Goal: Information Seeking & Learning: Learn about a topic

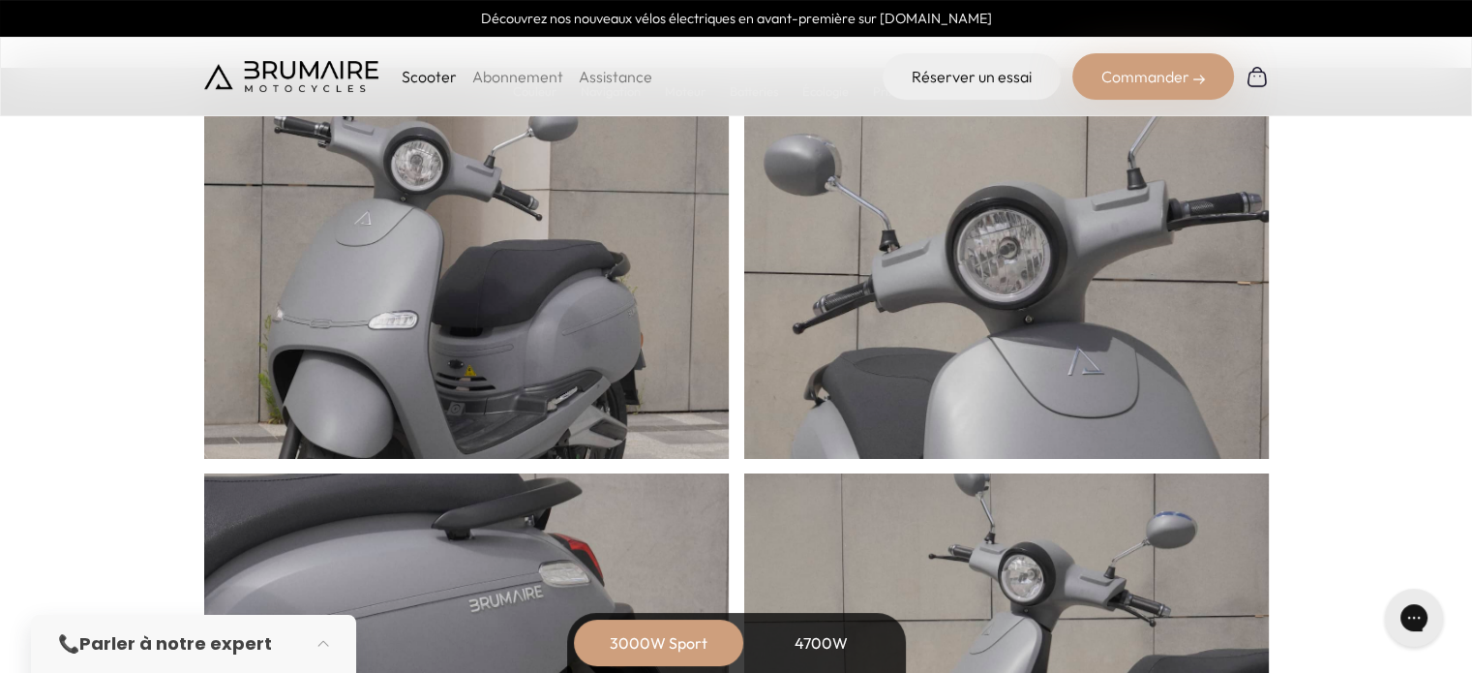
scroll to position [819, 0]
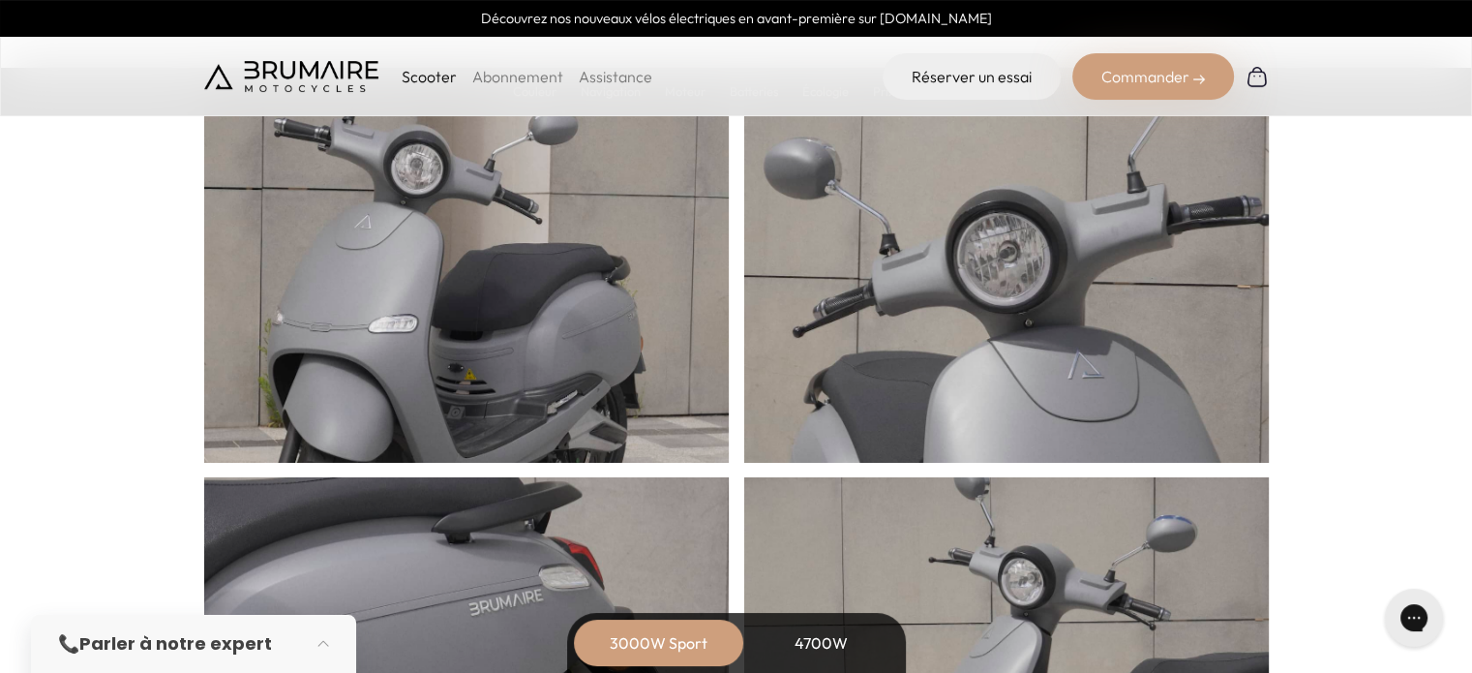
click at [46, 371] on section "Caractéristiques Un design épuré." at bounding box center [736, 385] width 1472 height 1151
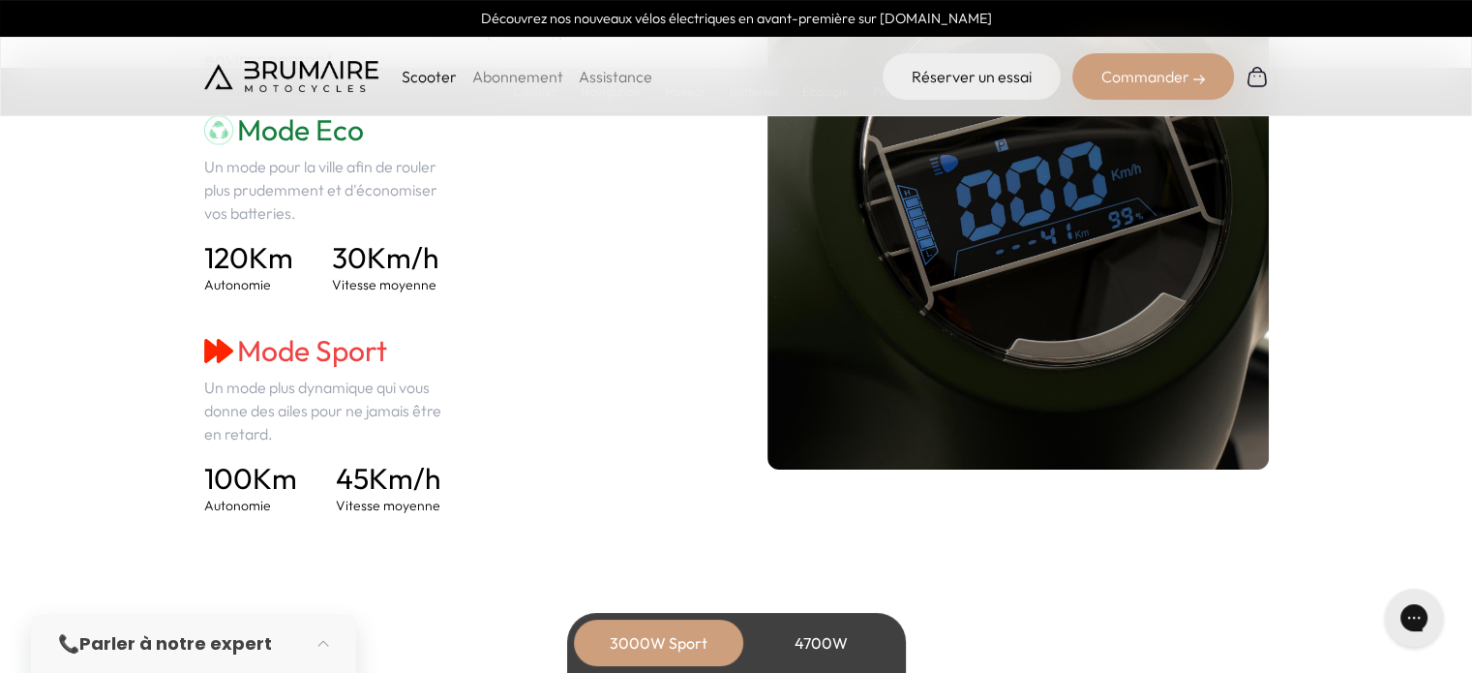
scroll to position [2826, 0]
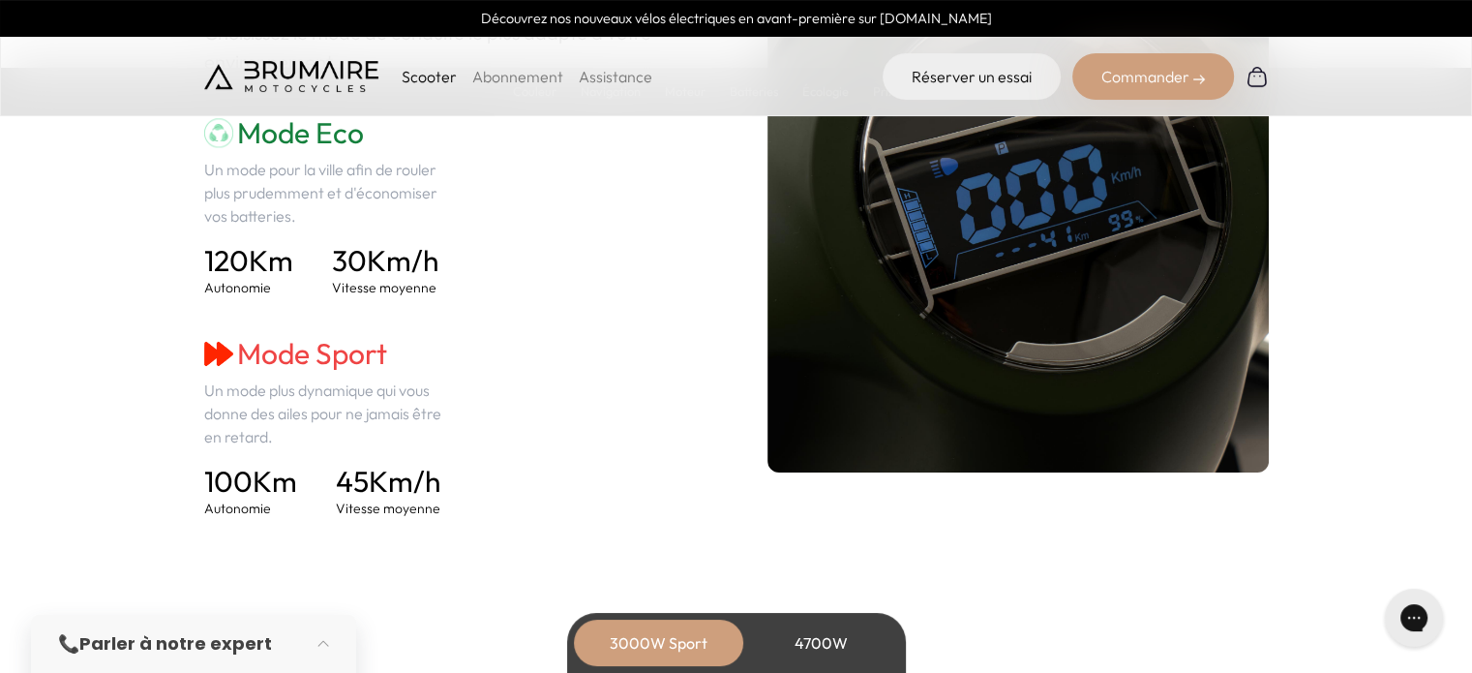
click at [563, 285] on div "Mode Eco Un mode pour la ville afin de rouler plus prudemment et d'économiser v…" at bounding box center [454, 316] width 501 height 403
click at [519, 327] on div "Mode Eco Un mode pour la ville afin de rouler plus prudemment et d'économiser v…" at bounding box center [454, 316] width 501 height 403
click at [518, 335] on div "Mode Eco Un mode pour la ville afin de rouler plus prudemment et d'économiser v…" at bounding box center [454, 316] width 501 height 403
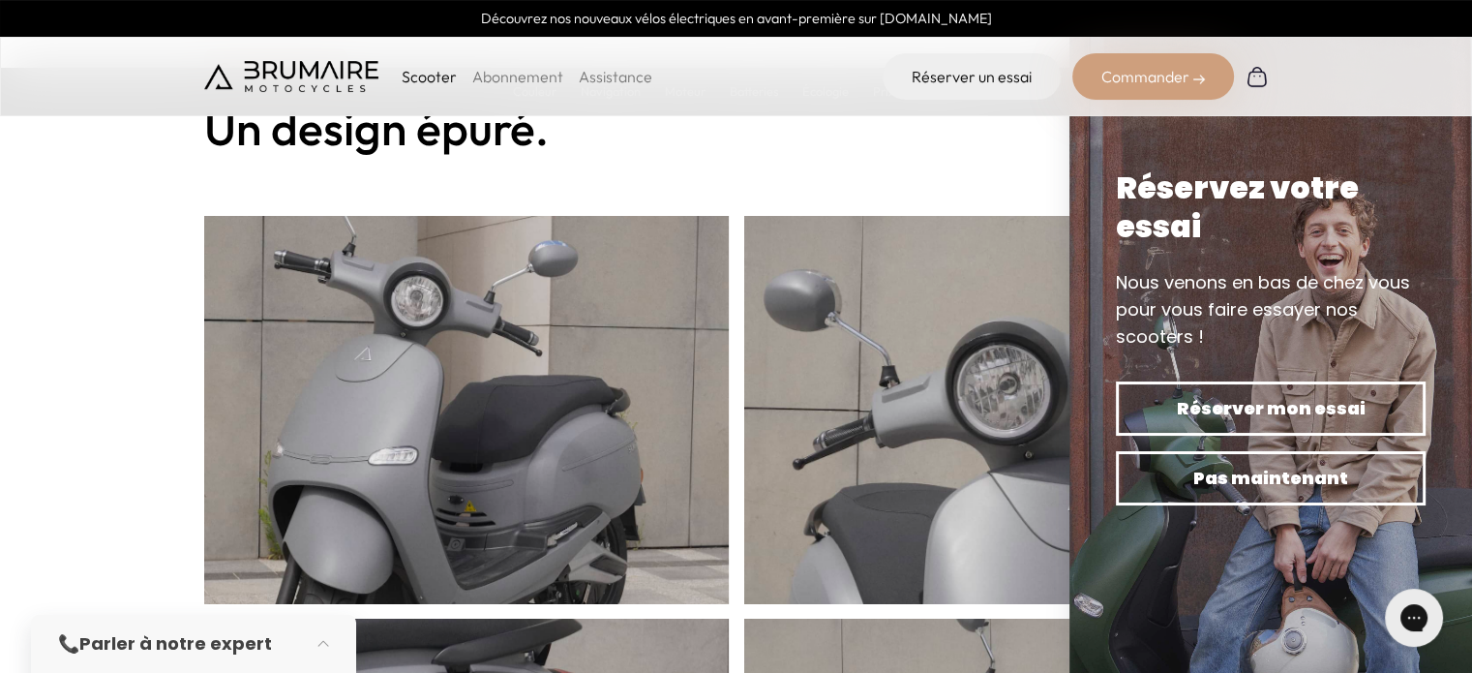
scroll to position [0, 0]
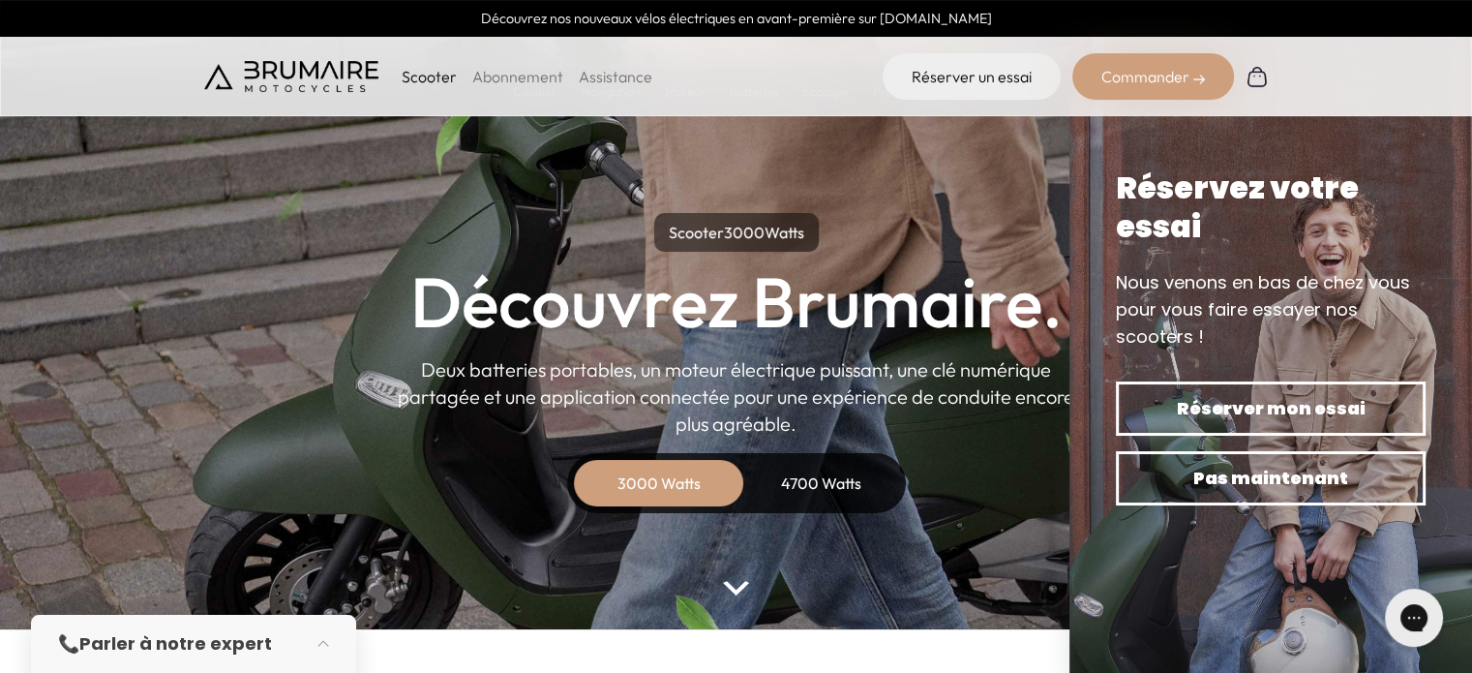
click at [507, 76] on link "Abonnement" at bounding box center [517, 76] width 91 height 19
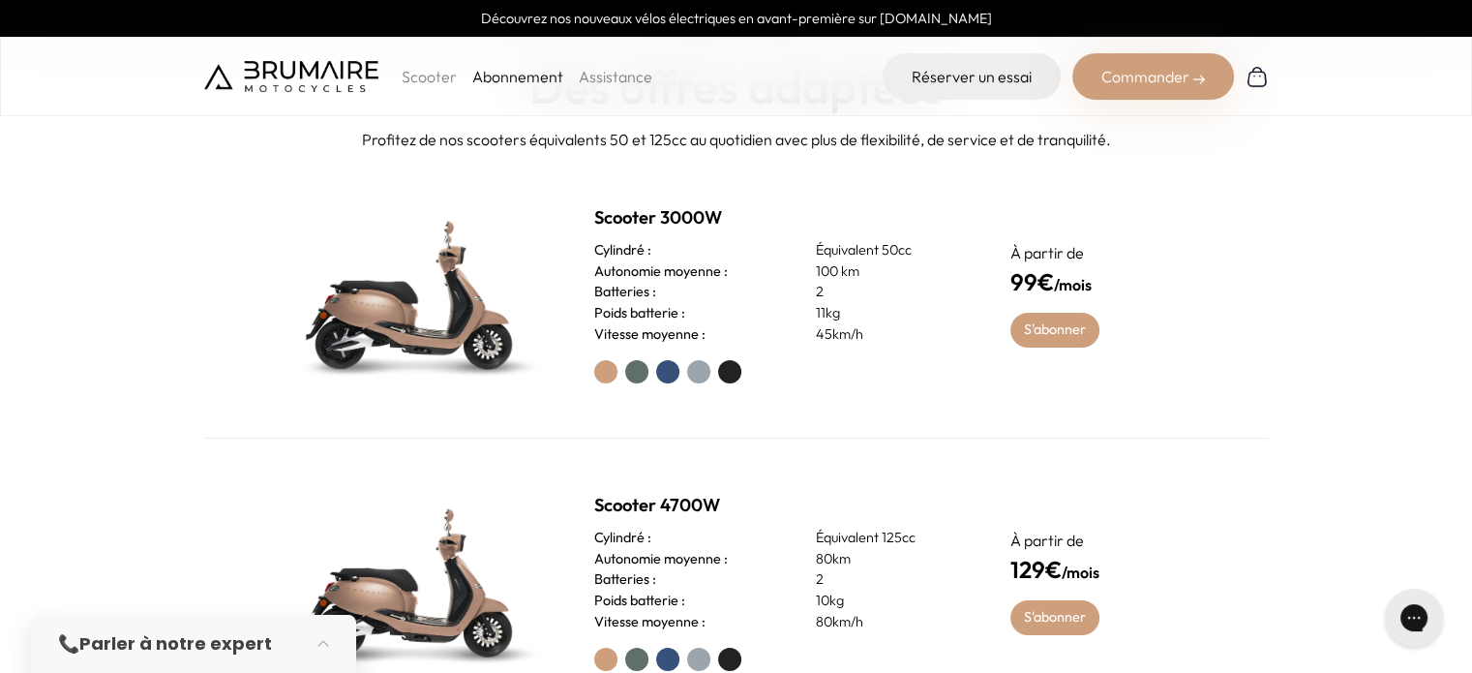
scroll to position [727, 0]
click at [1305, 442] on section "Abonnement Des offres adaptées Profitez de nos scooters équivalents 50 et 125cc…" at bounding box center [736, 336] width 1472 height 780
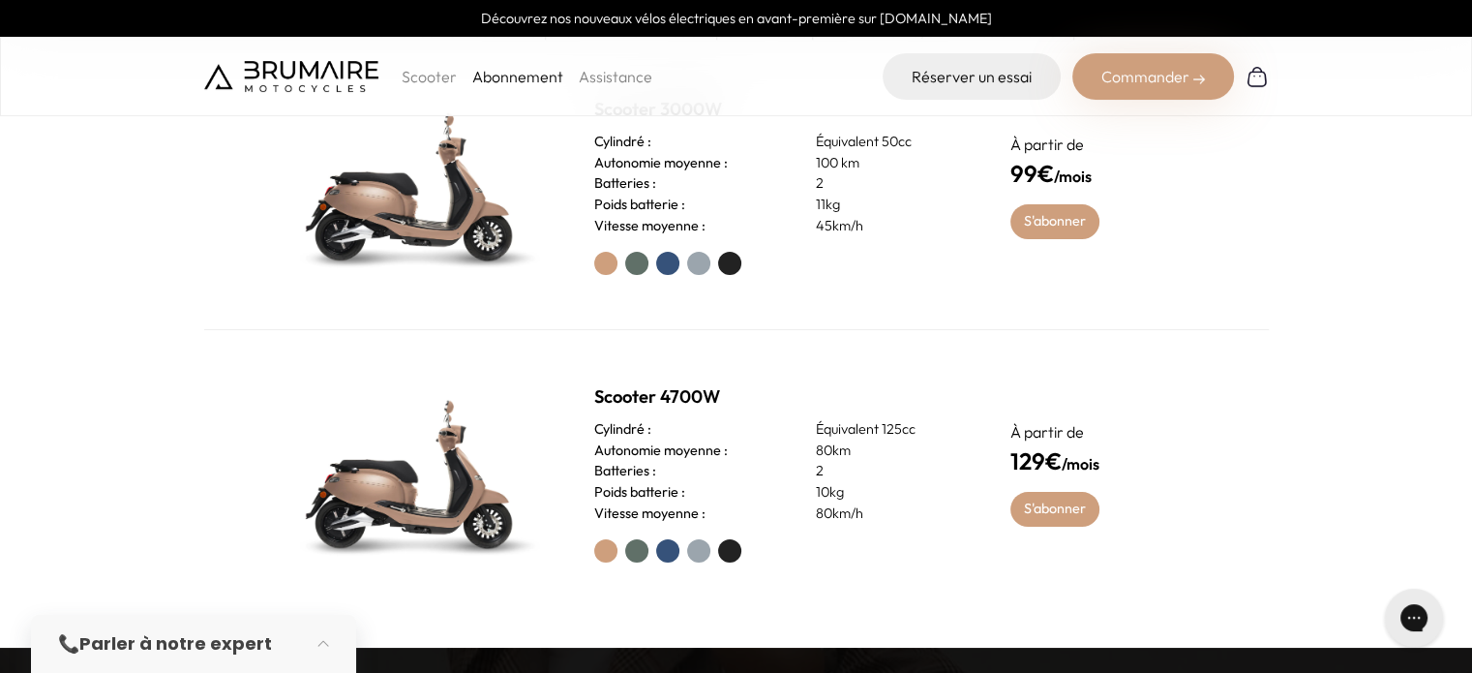
scroll to position [836, 0]
click at [921, 587] on div "Scooter 4700W Cylindré : Équivalent 125cc Autonomie moyenne : 80km Batteries : …" at bounding box center [736, 473] width 1065 height 286
click at [870, 603] on div "Scooter 4700W Cylindré : Équivalent 125cc Autonomie moyenne : 80km Batteries : …" at bounding box center [736, 473] width 1065 height 286
click at [871, 535] on div "Scooter 4700W Cylindré : Équivalent 125cc Autonomie moyenne : 80km Batteries : …" at bounding box center [779, 472] width 370 height 179
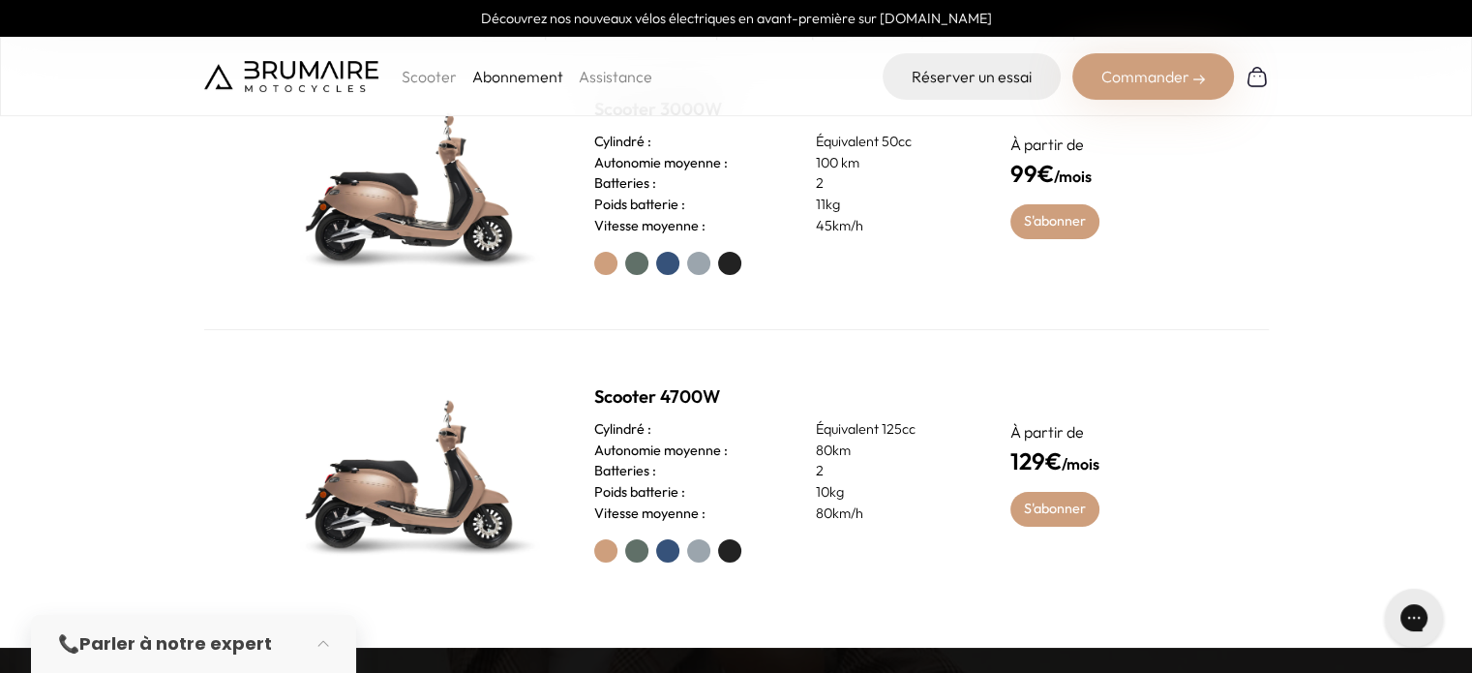
click at [859, 440] on p "80km" at bounding box center [890, 450] width 148 height 21
click at [853, 558] on div at bounding box center [779, 550] width 370 height 23
click at [813, 570] on div "Scooter 4700W Cylindré : Équivalent 125cc Autonomie moyenne : 80km Batteries : …" at bounding box center [736, 473] width 1065 height 286
click at [837, 529] on div "Scooter 4700W Cylindré : Équivalent 125cc Autonomie moyenne : 80km Batteries : …" at bounding box center [779, 472] width 370 height 179
click at [756, 486] on div "Poids batterie : 10kg" at bounding box center [779, 492] width 370 height 21
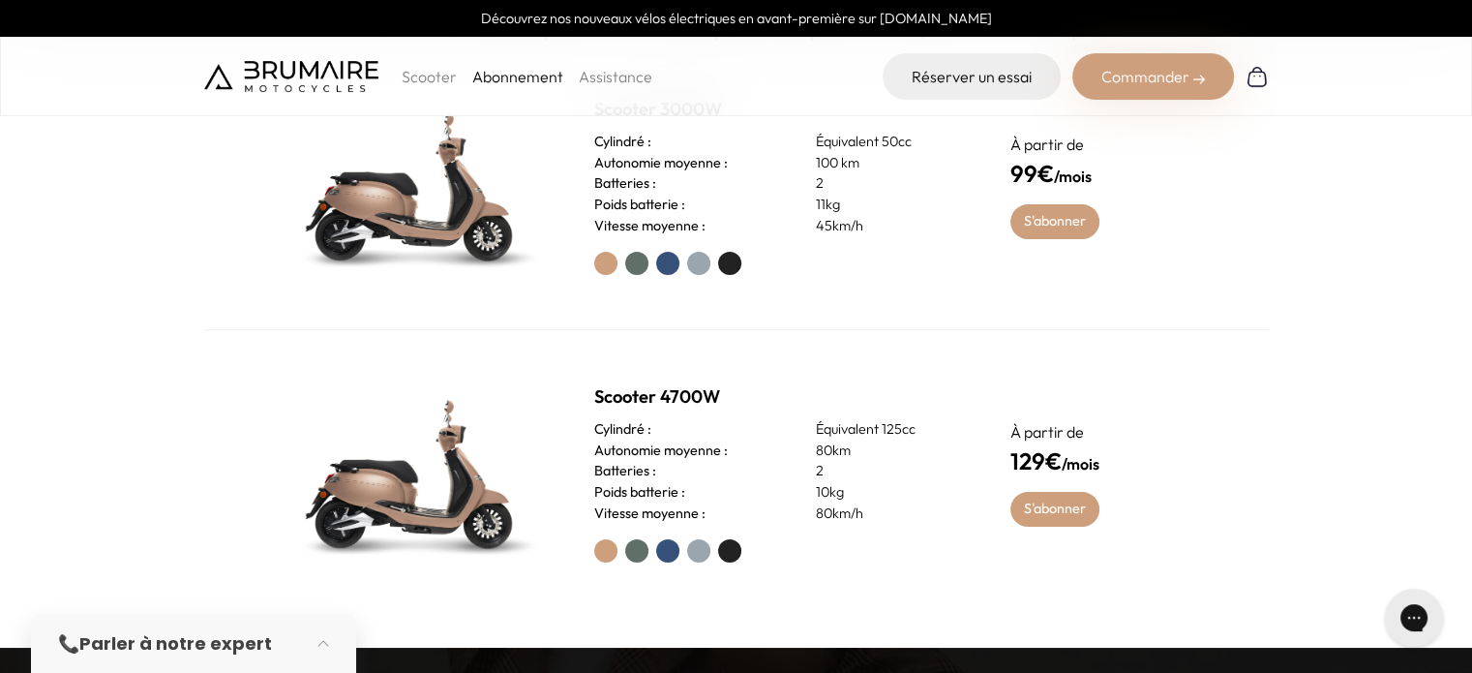
click at [743, 494] on div "Poids batterie : 10kg" at bounding box center [779, 492] width 370 height 21
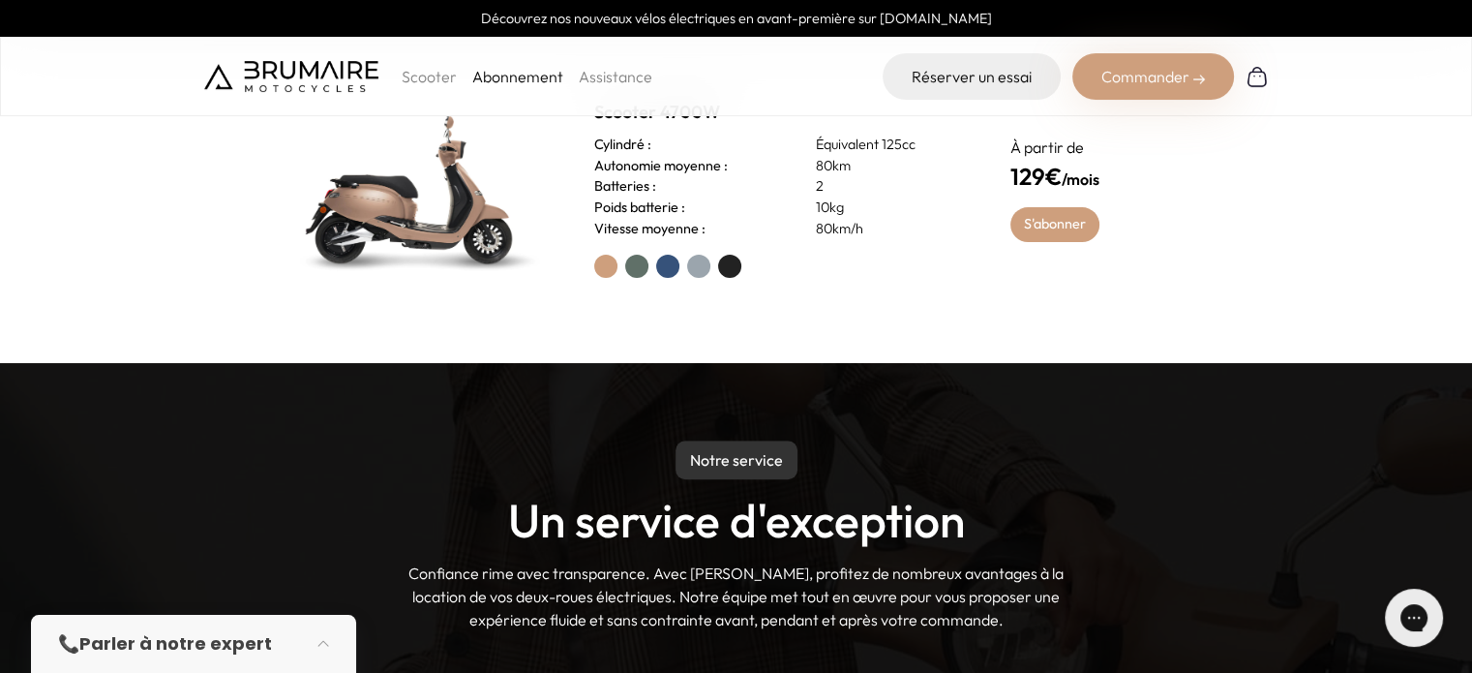
scroll to position [1119, 0]
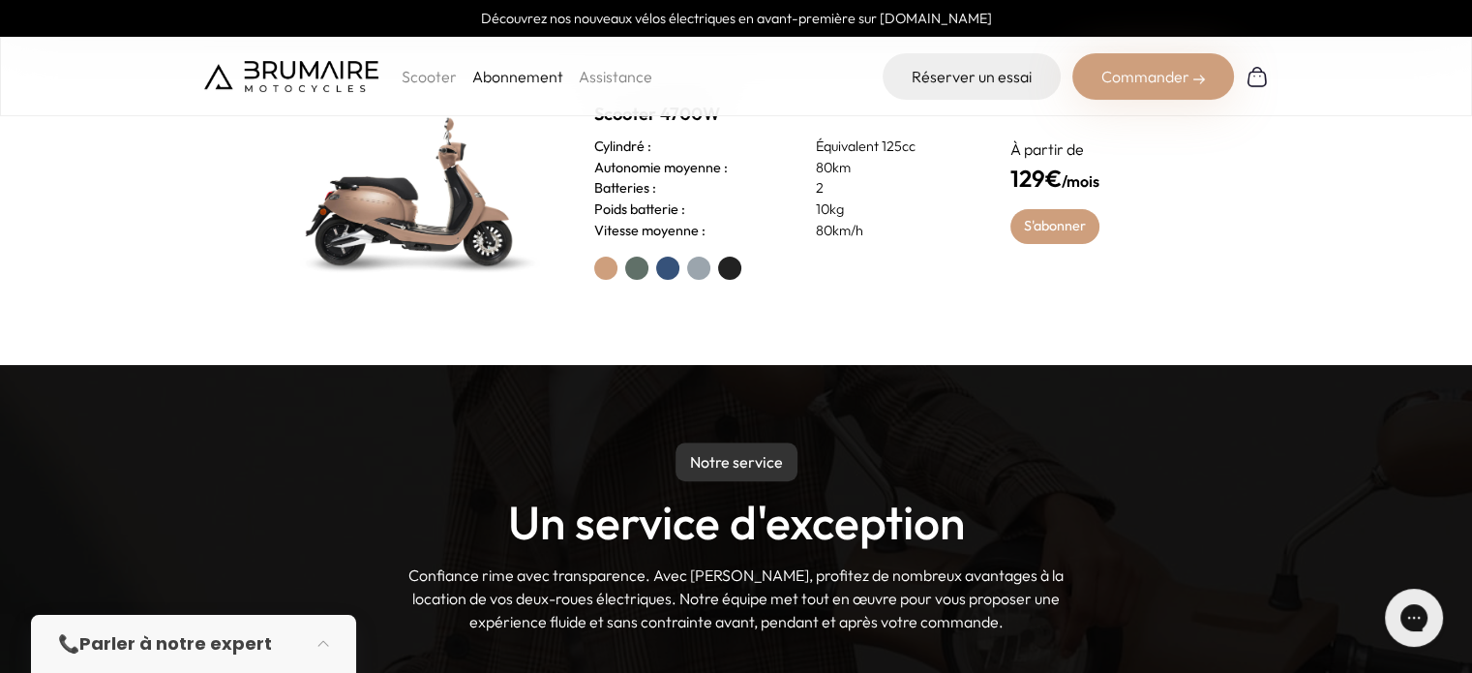
click at [394, 226] on img at bounding box center [413, 191] width 271 height 194
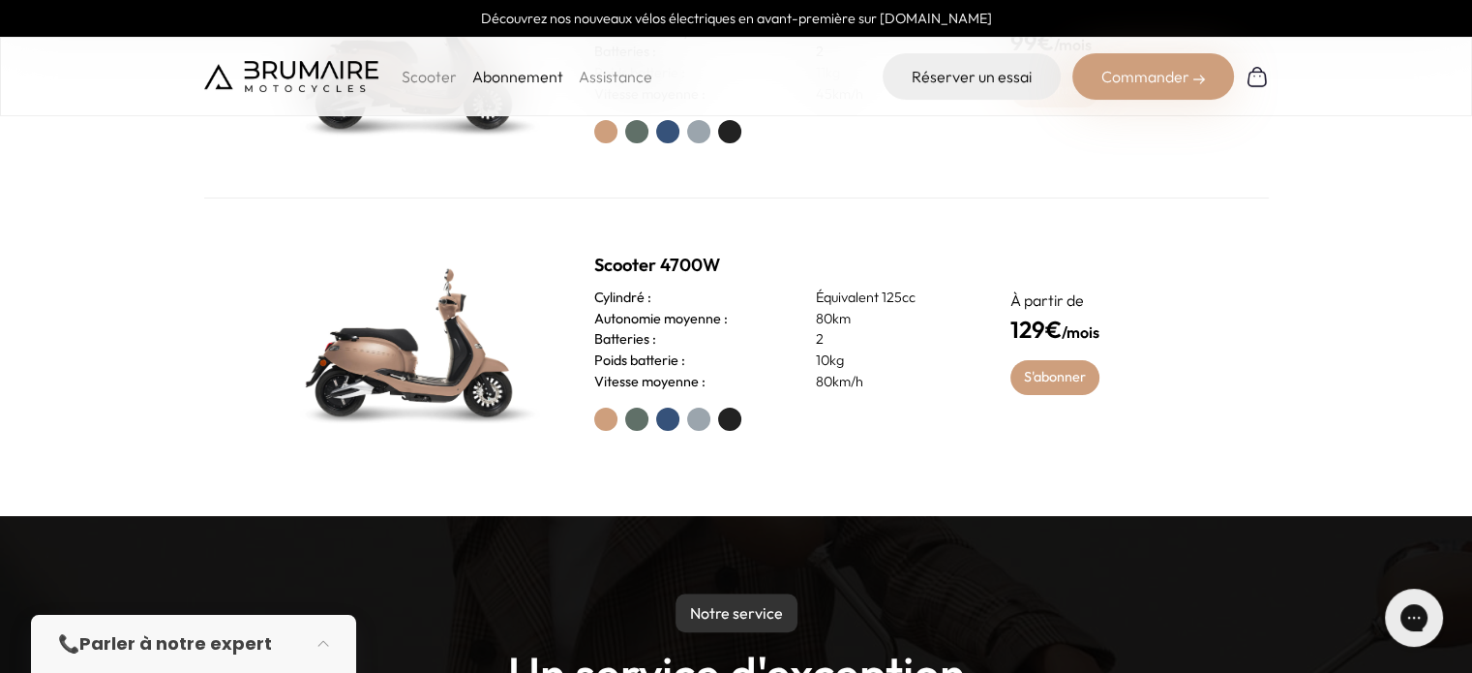
click at [851, 407] on div at bounding box center [779, 418] width 370 height 23
click at [890, 460] on div "Scooter 4700W Cylindré : Équivalent 125cc Autonomie moyenne : 80km Batteries : …" at bounding box center [736, 341] width 1065 height 286
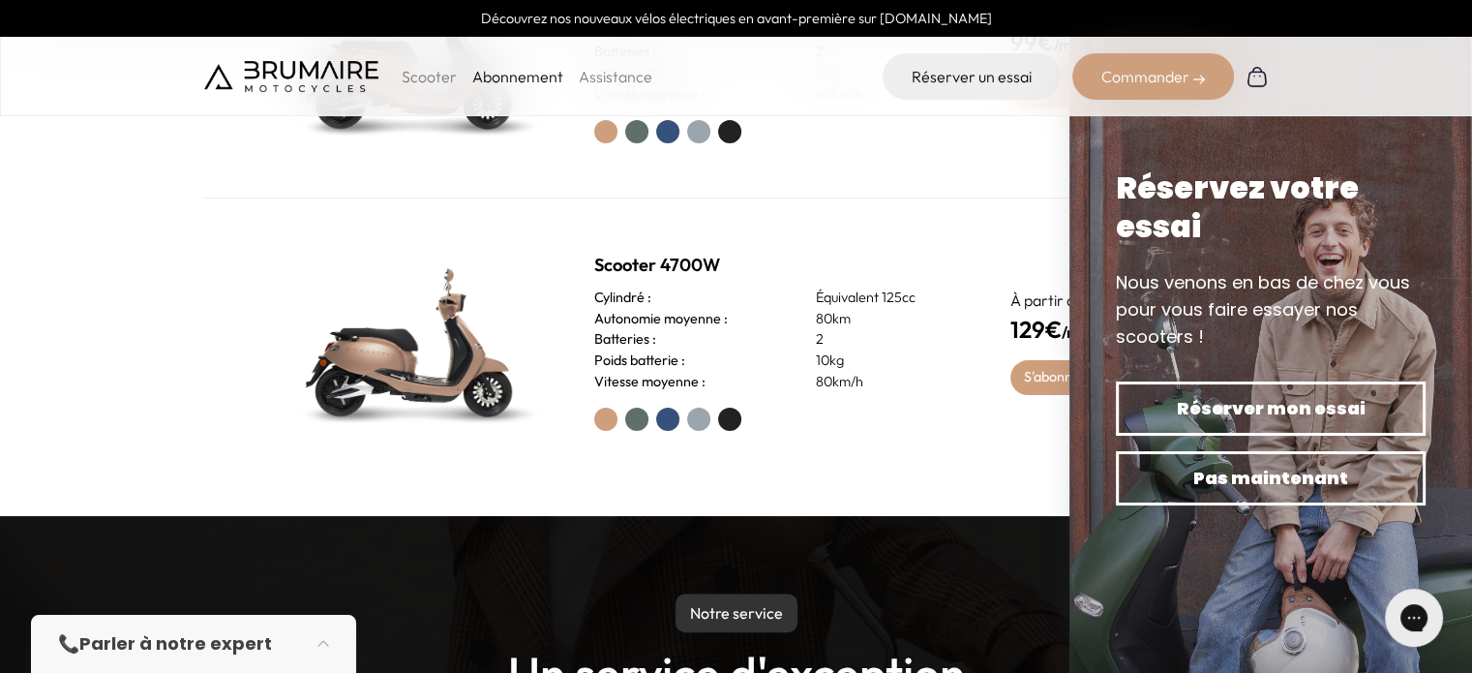
click at [1067, 477] on div "Scooter 4700W Cylindré : Équivalent 125cc Autonomie moyenne : 80km Batteries : …" at bounding box center [736, 341] width 1065 height 286
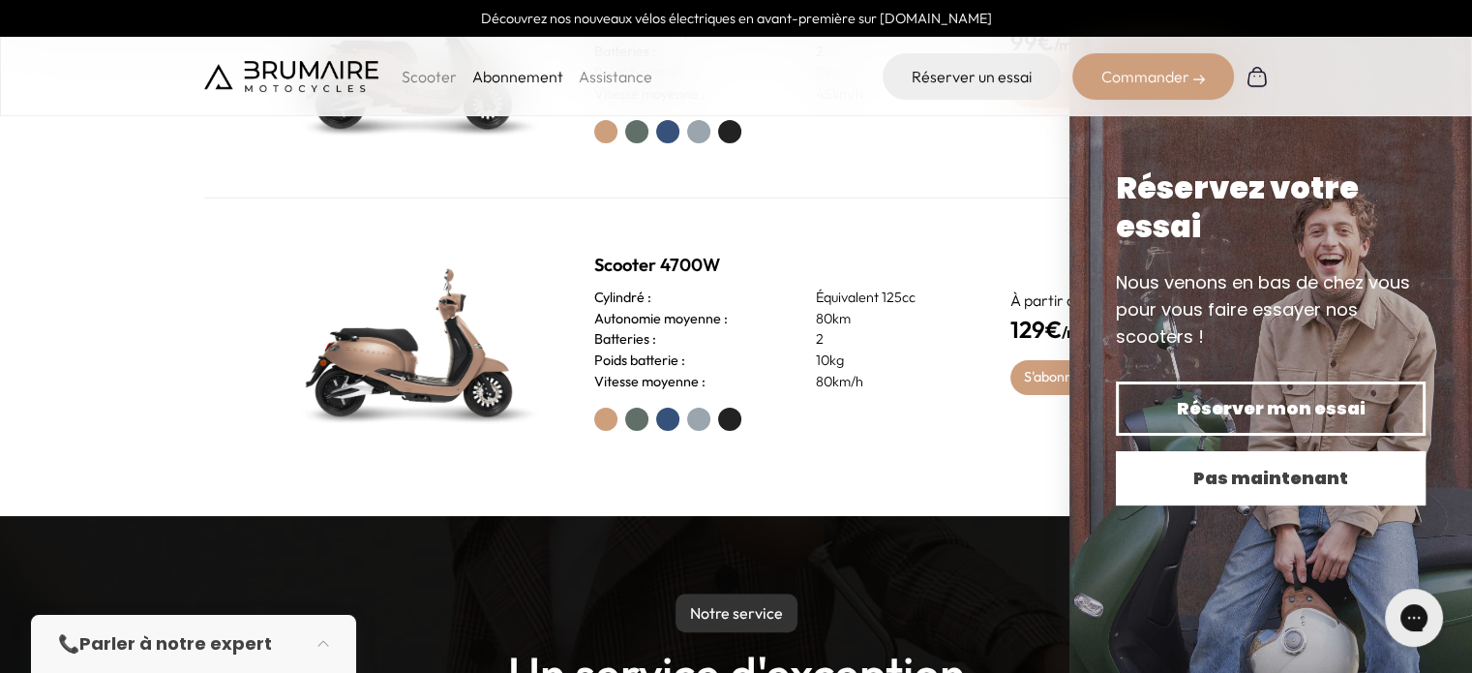
click at [1301, 488] on span "Pas maintenant" at bounding box center [1271, 478] width 242 height 27
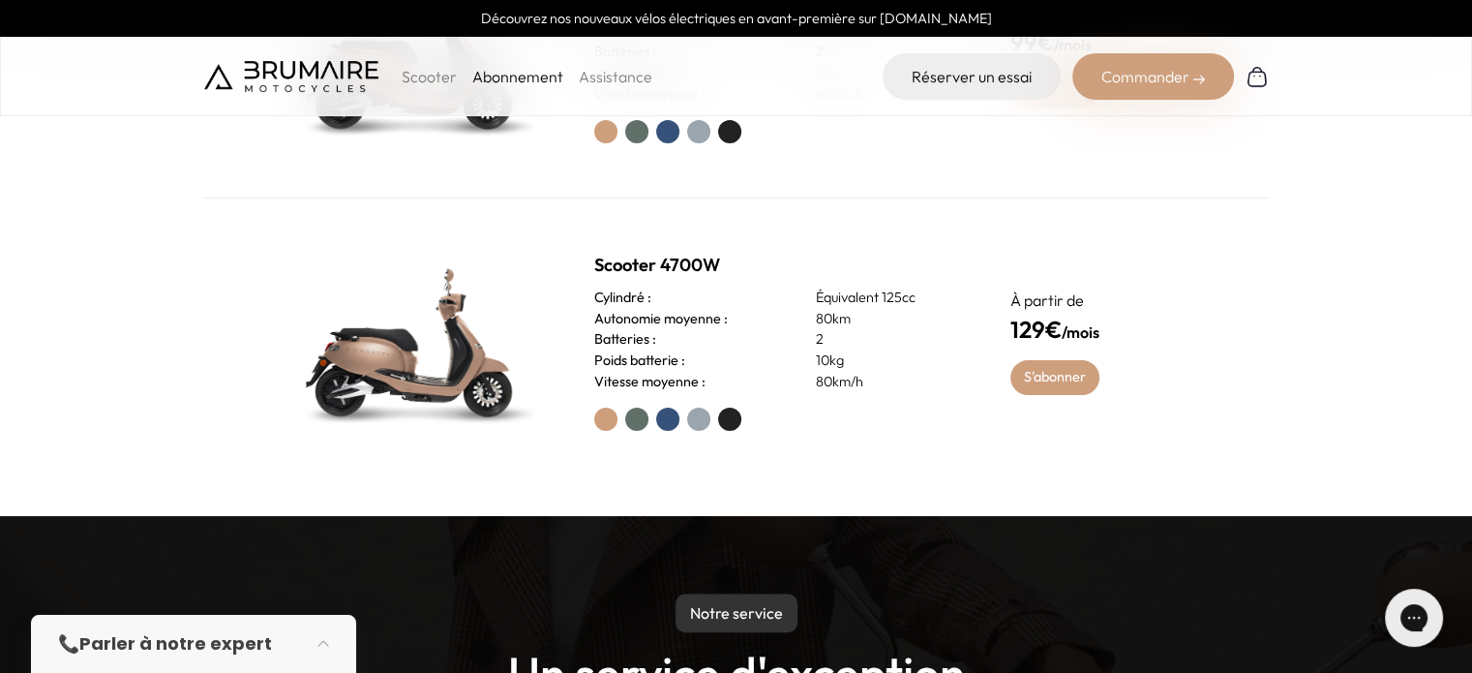
click at [941, 267] on h2 "Scooter 4700W" at bounding box center [779, 265] width 370 height 27
click at [604, 383] on h3 "Vitesse moyenne :" at bounding box center [649, 382] width 111 height 21
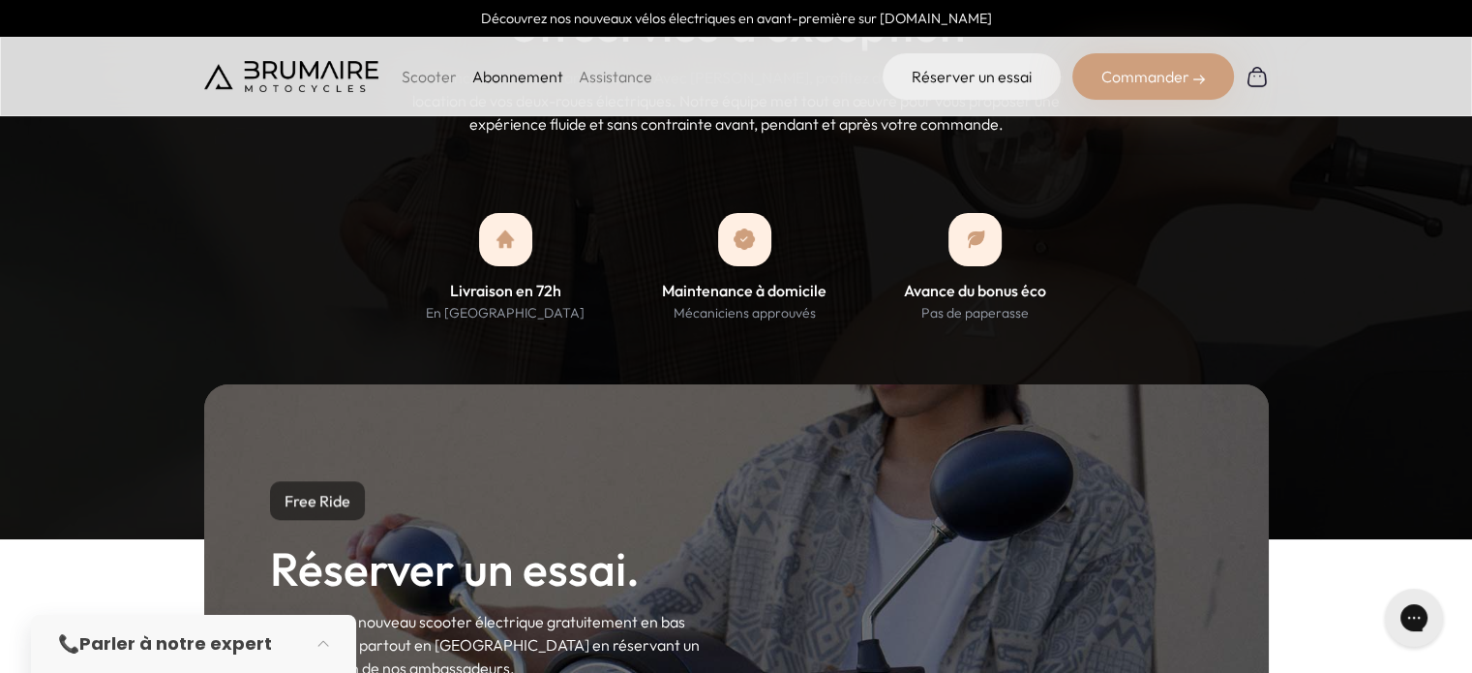
scroll to position [1614, 0]
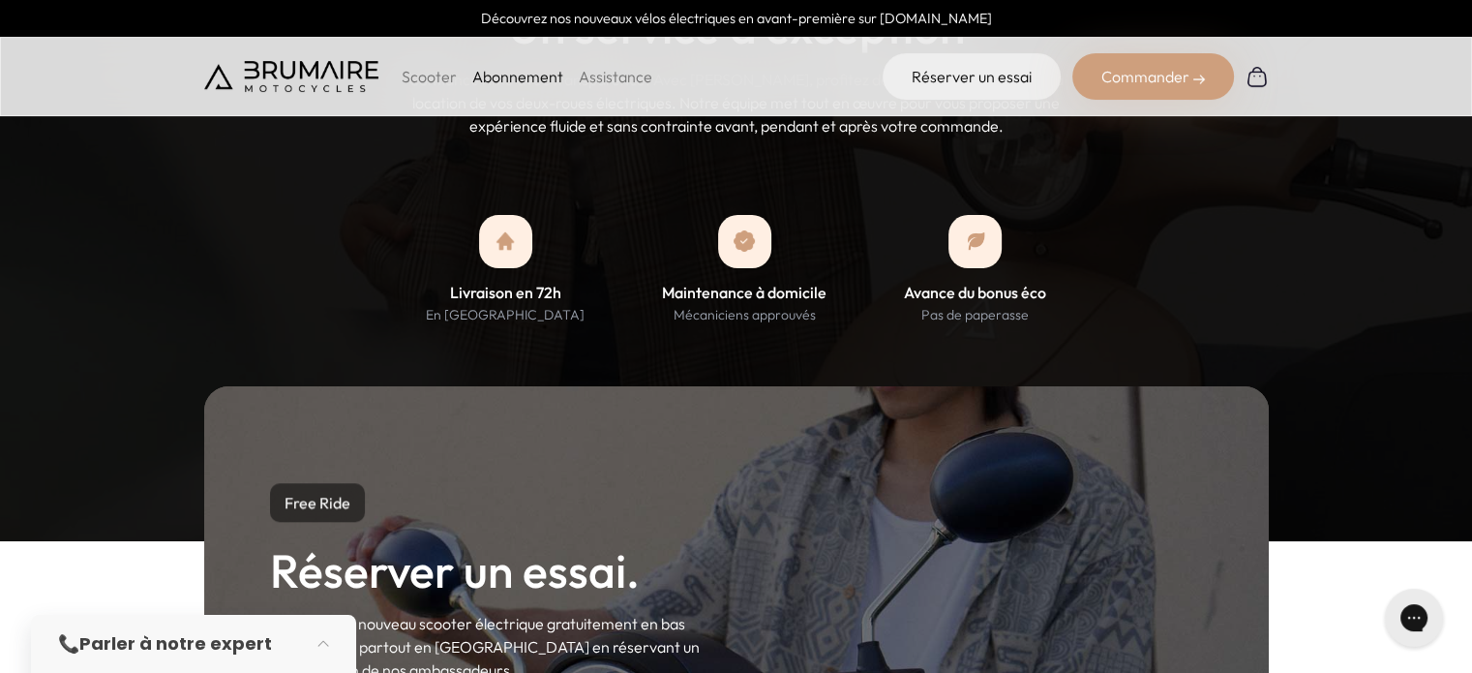
click at [404, 339] on section "Notre service Un service d'exception Confiance rime avec transparence. Avec Bru…" at bounding box center [736, 205] width 1472 height 673
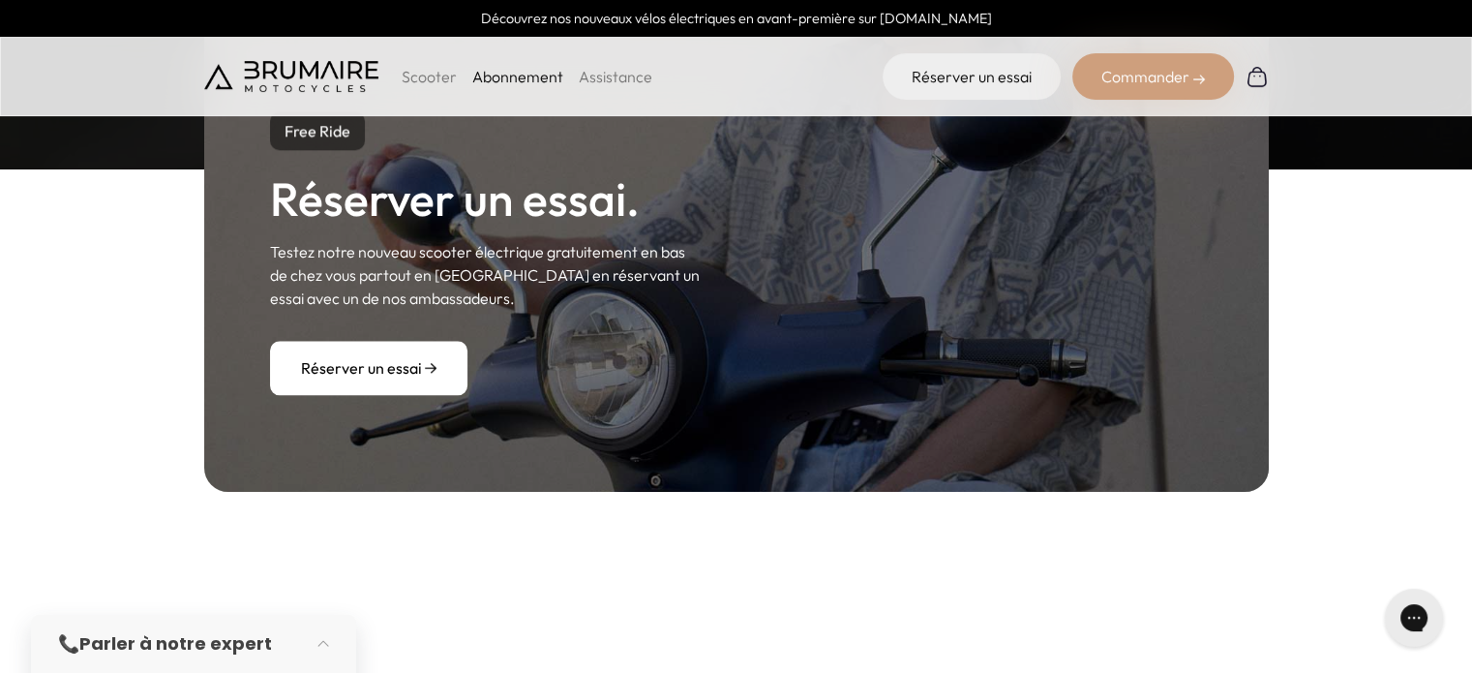
scroll to position [1974, 0]
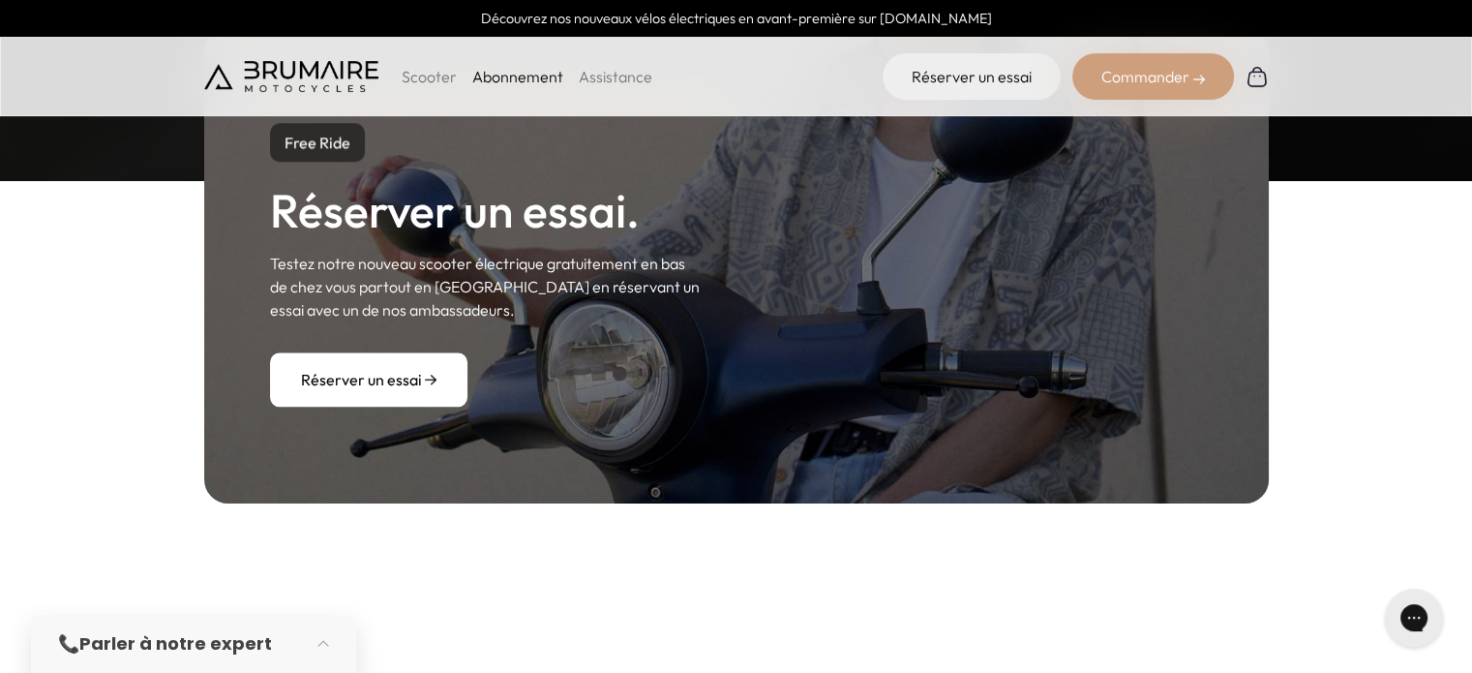
click at [366, 512] on div "Free Ride Réserver un essai. Testez notre nouveau scooter électrique gratuiteme…" at bounding box center [736, 265] width 1472 height 632
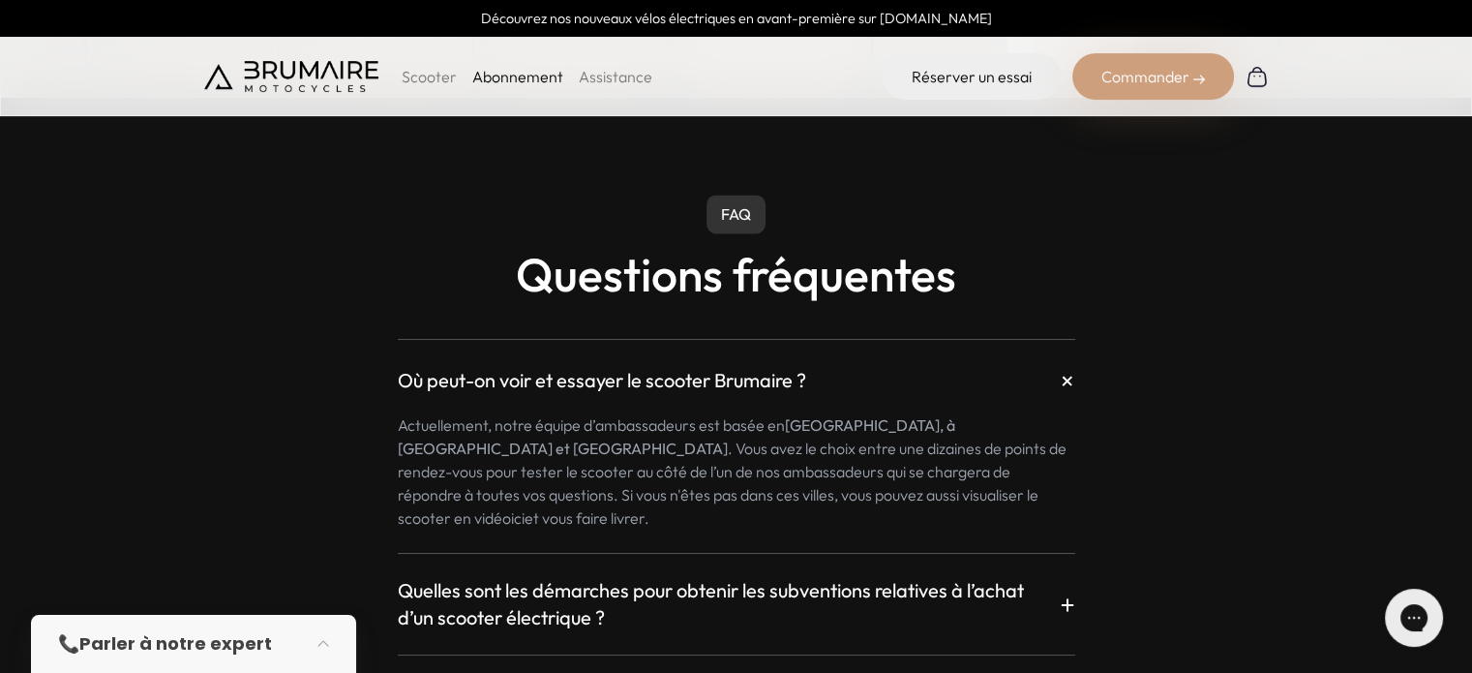
scroll to position [3046, 0]
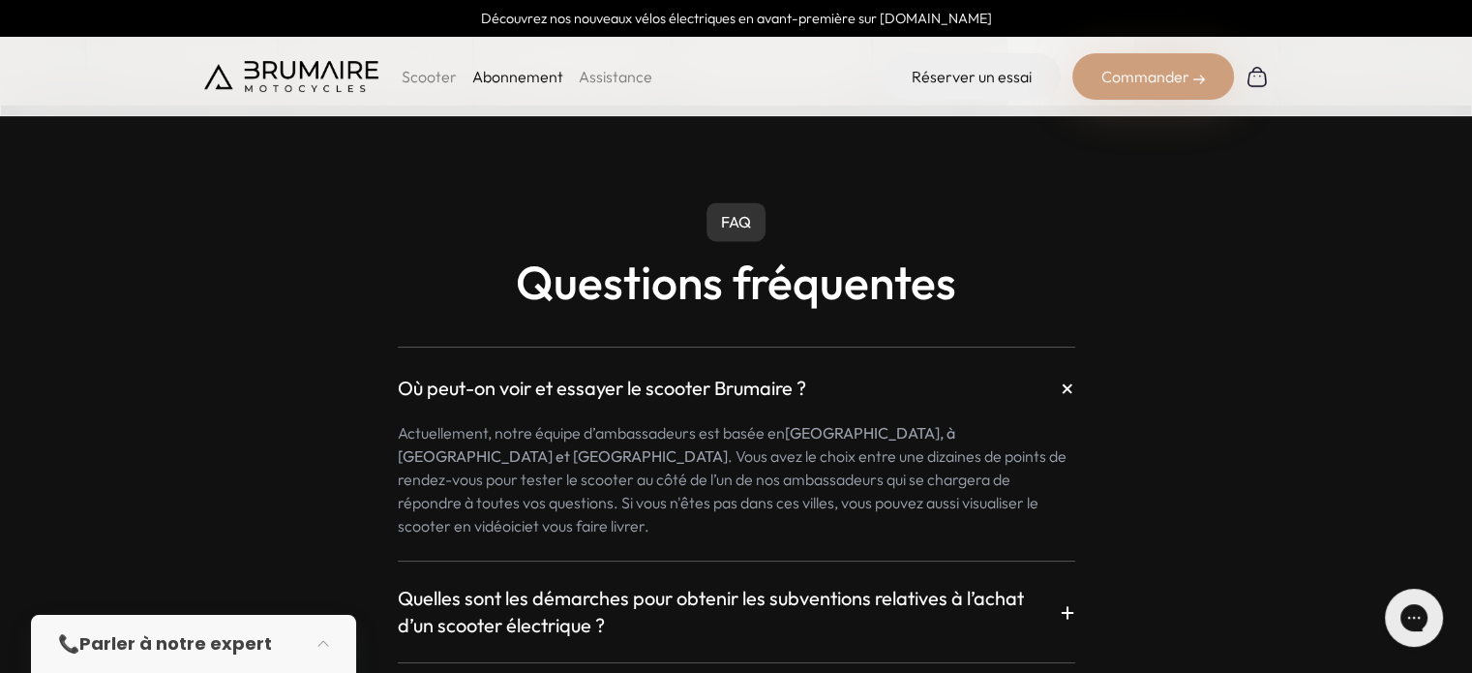
click at [304, 527] on div "Où peut-on voir et essayer le scooter Brumaire ? + Actuellement, notre équipe d…" at bounding box center [736, 604] width 1065 height 562
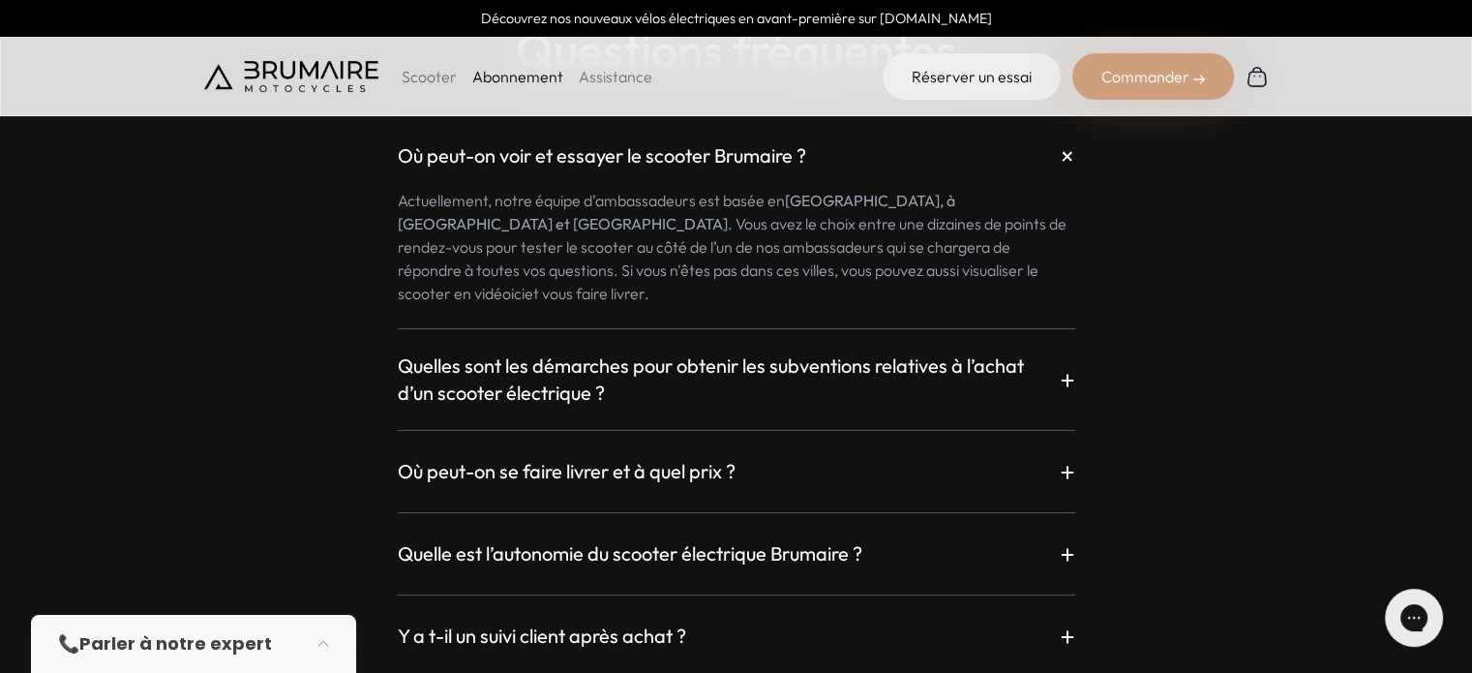
scroll to position [3279, 0]
click at [850, 539] on h3 "Quelle est l’autonomie du scooter électrique Brumaire ?" at bounding box center [630, 552] width 465 height 27
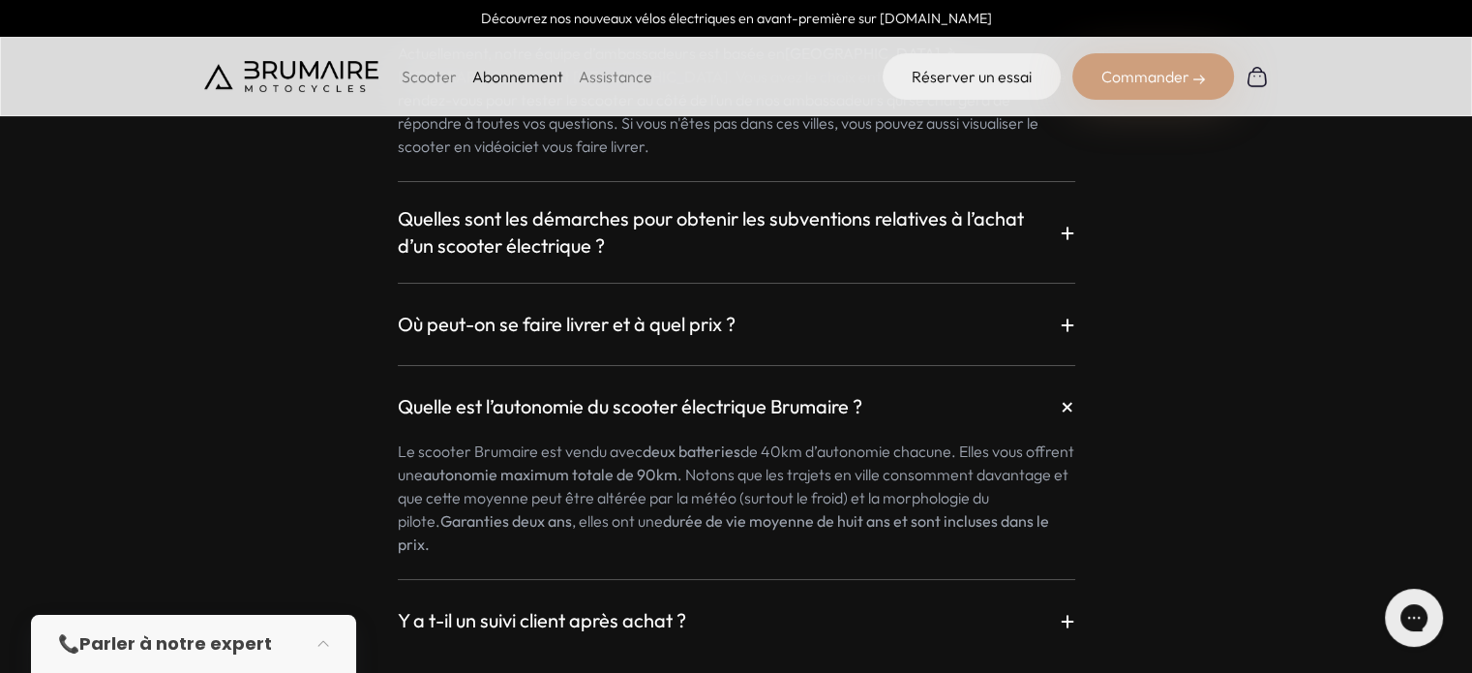
scroll to position [3422, 0]
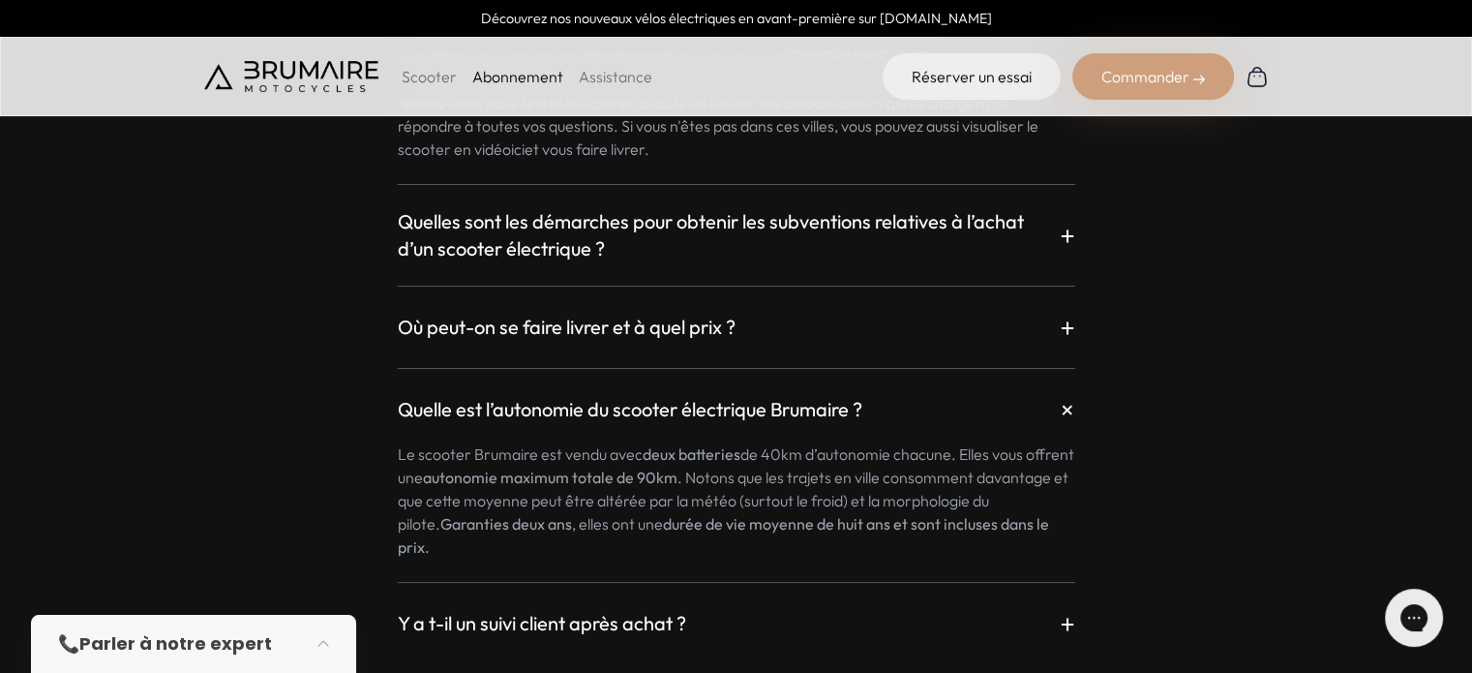
click at [796, 524] on p "Le scooter Brumaire est vendu avec deux batteries de 40km d’autonomie chacune. …" at bounding box center [736, 500] width 677 height 116
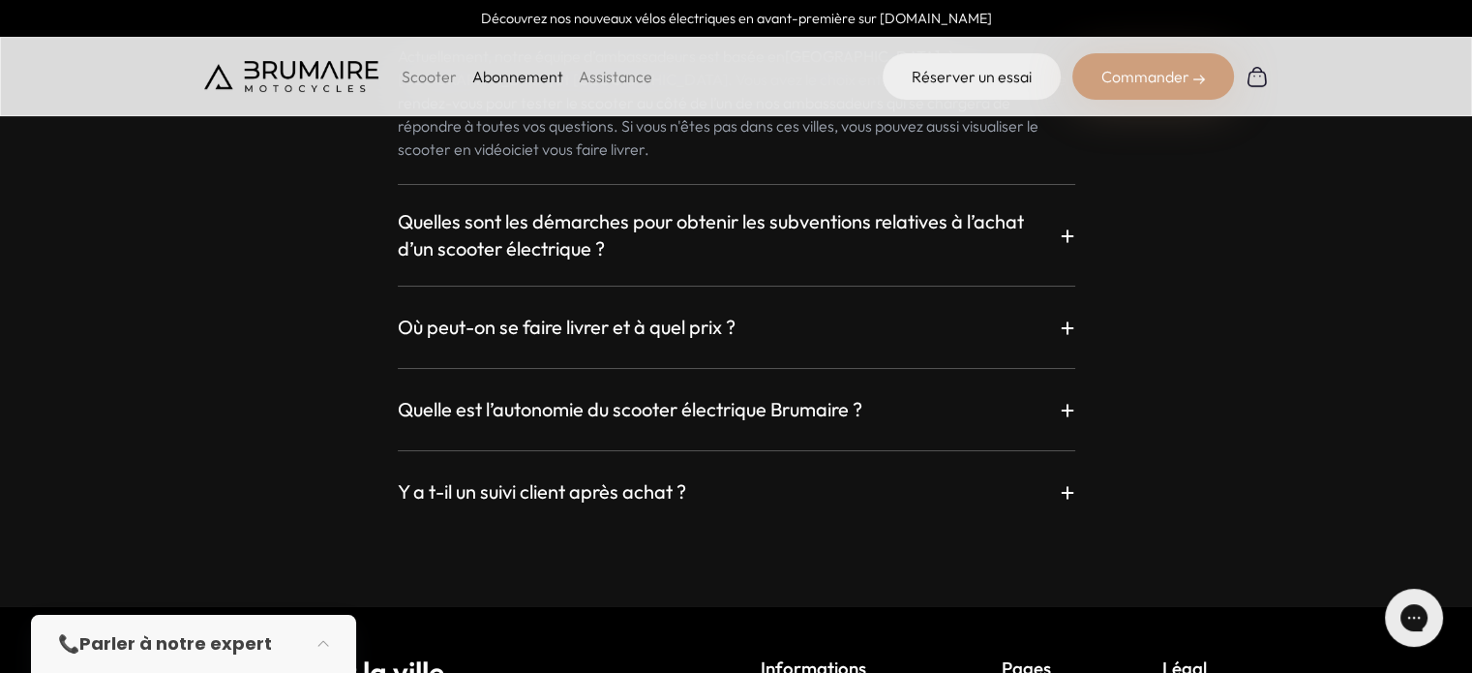
click at [791, 477] on div "Y a t-il un suivi client après achat ? +" at bounding box center [736, 491] width 677 height 35
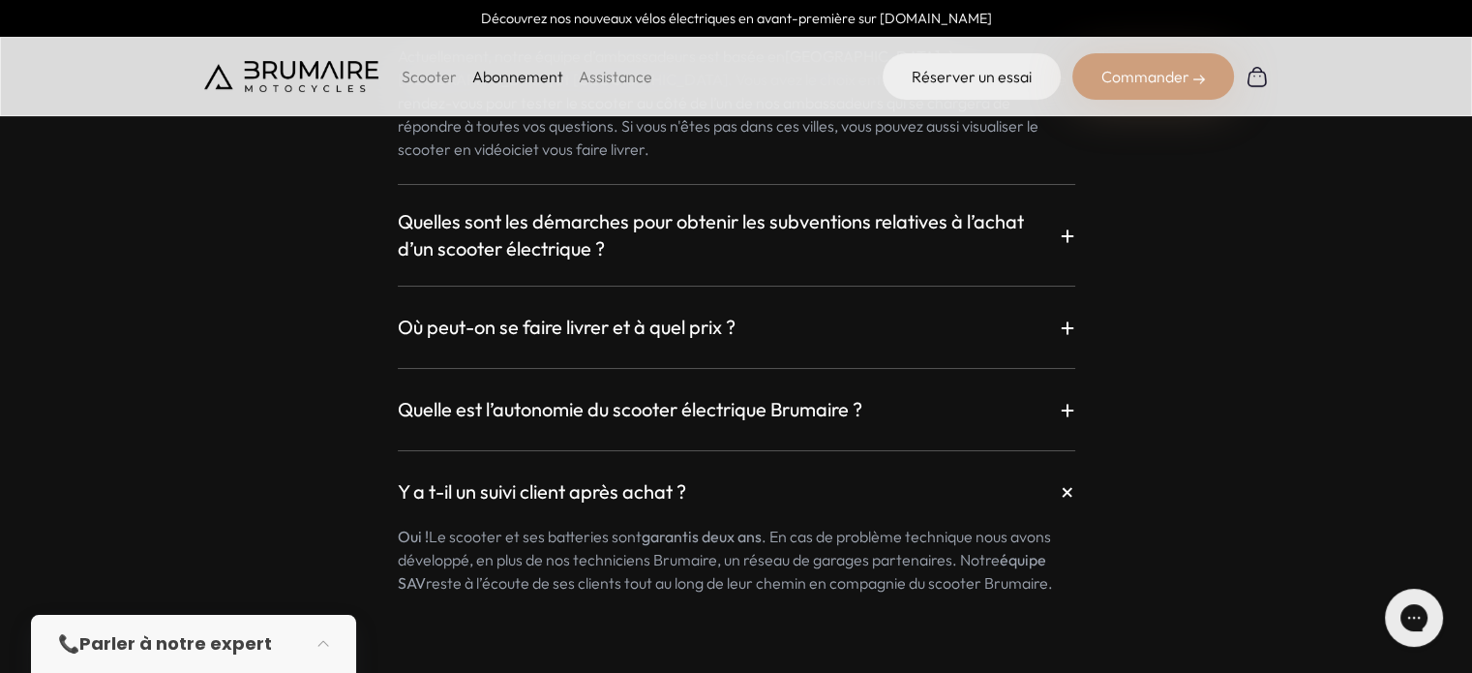
click at [743, 397] on h3 "Quelle est l’autonomie du scooter électrique Brumaire ?" at bounding box center [630, 409] width 465 height 27
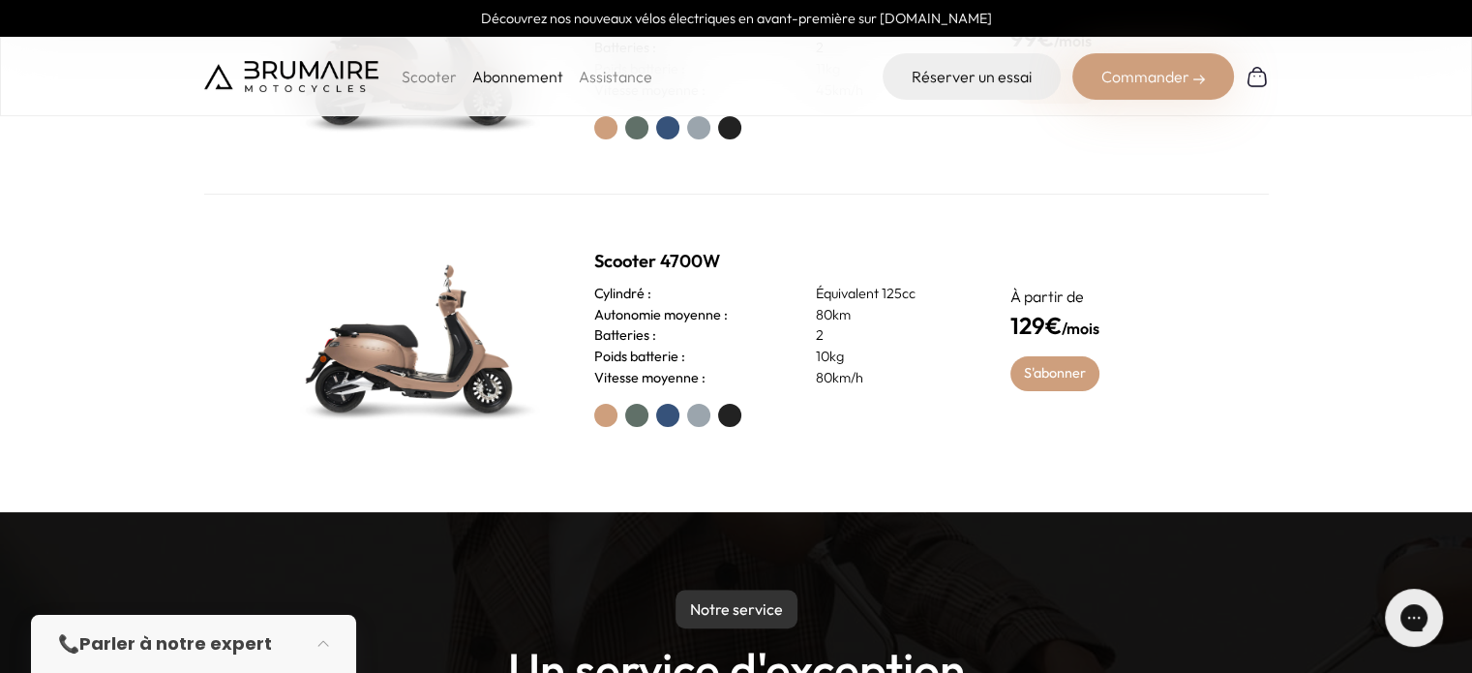
scroll to position [972, 0]
click at [809, 476] on div "Scooter 4700W Cylindré : Équivalent 125cc Autonomie moyenne : 80km Batteries : …" at bounding box center [736, 338] width 1065 height 286
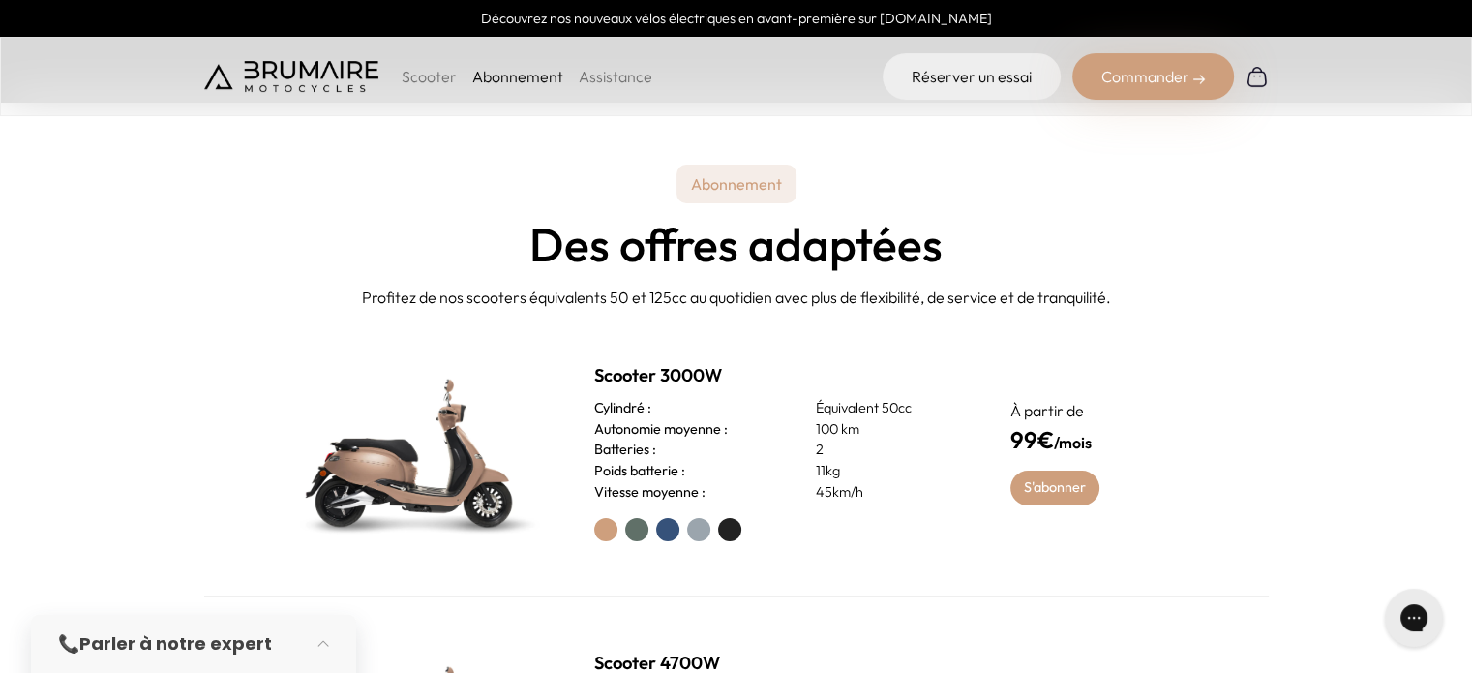
scroll to position [573, 0]
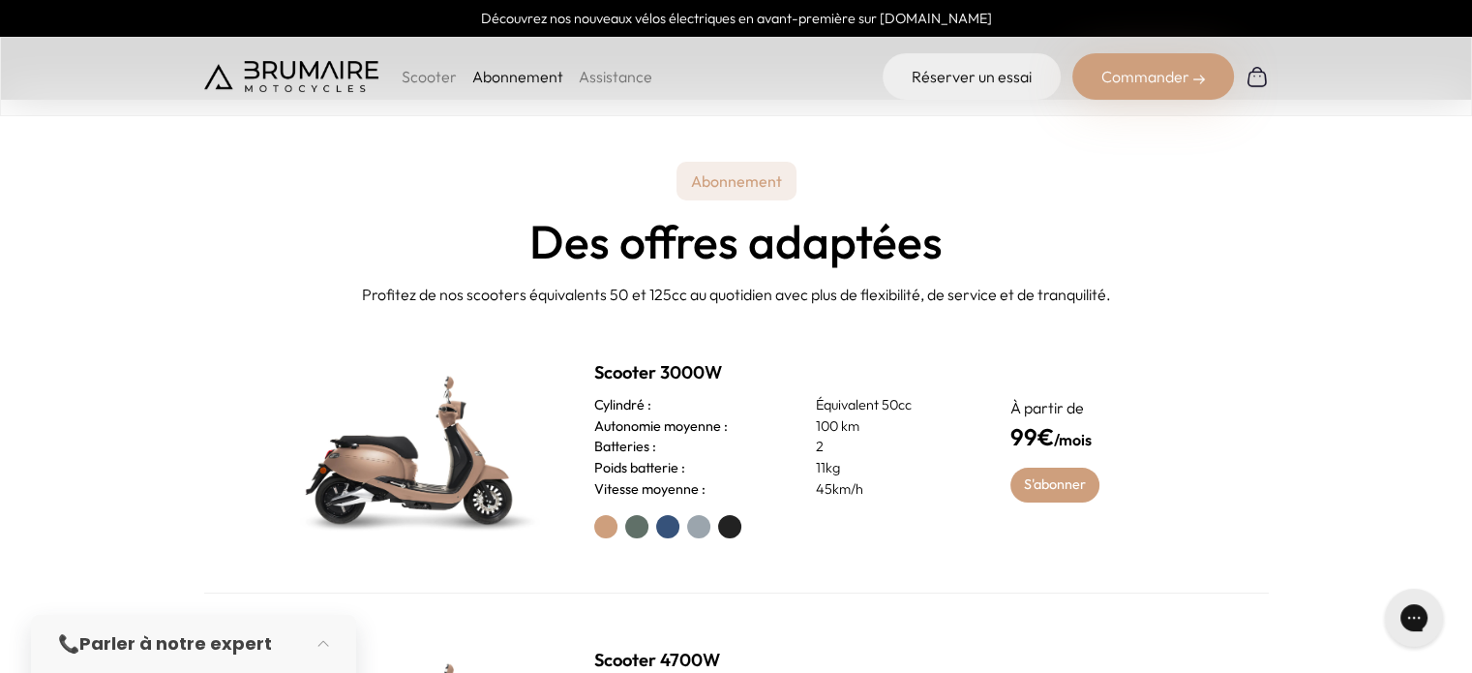
click at [669, 307] on div "Scooter 3000W Cylindré : Équivalent 50cc Autonomie moyenne : 100 km Batteries :…" at bounding box center [736, 449] width 1065 height 287
click at [597, 320] on div "Scooter 3000W Cylindré : Équivalent 50cc Autonomie moyenne : 100 km Batteries :…" at bounding box center [736, 449] width 1065 height 287
